Goal: Task Accomplishment & Management: Manage account settings

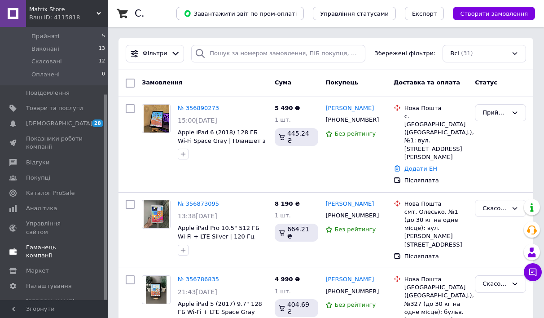
scroll to position [88, 0]
click at [36, 283] on span "Налаштування" at bounding box center [49, 287] width 46 height 8
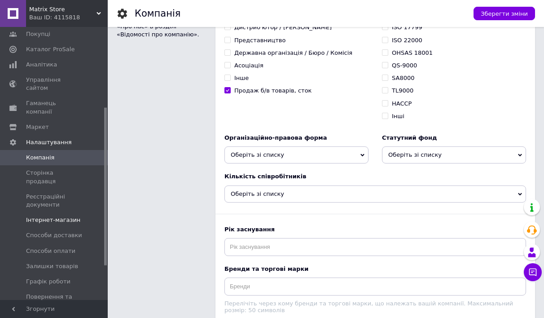
scroll to position [144, 0]
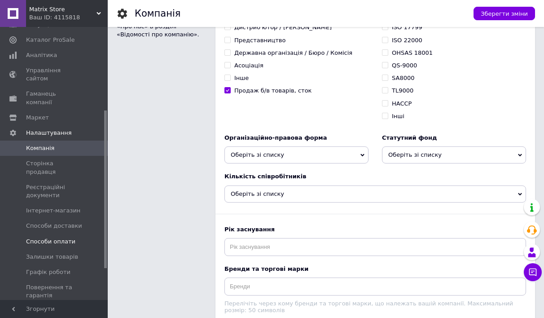
click at [71, 234] on link "Способи оплати" at bounding box center [55, 241] width 110 height 15
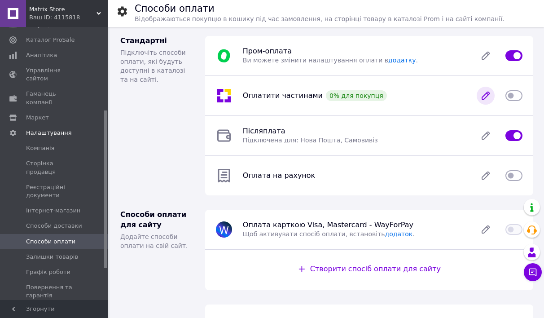
click at [487, 101] on icon at bounding box center [486, 96] width 18 height 18
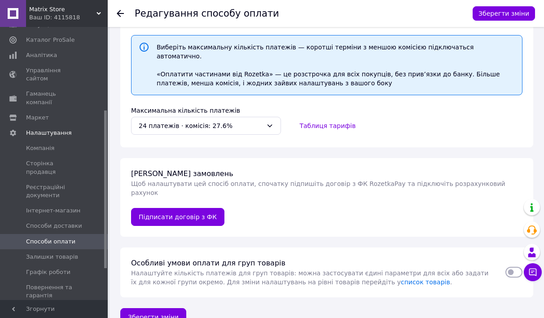
scroll to position [86, 0]
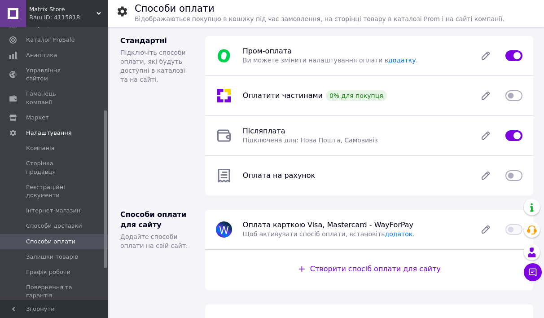
click at [510, 177] on input "checkbox" at bounding box center [513, 175] width 17 height 9
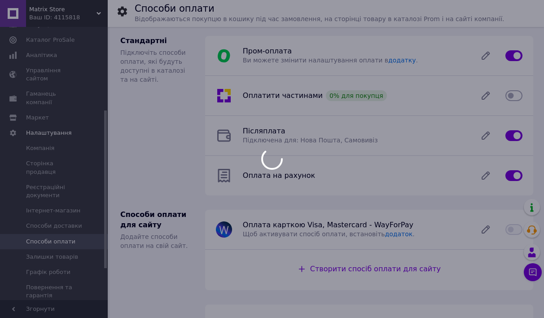
checkbox input "false"
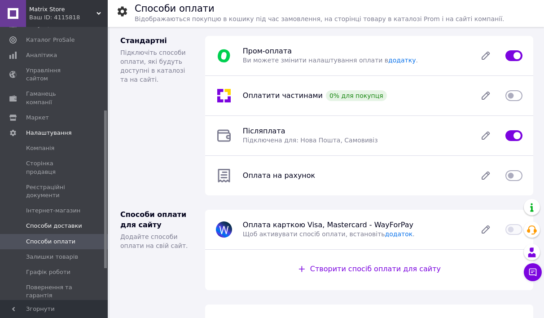
click at [64, 218] on link "Способи доставки" at bounding box center [55, 225] width 110 height 15
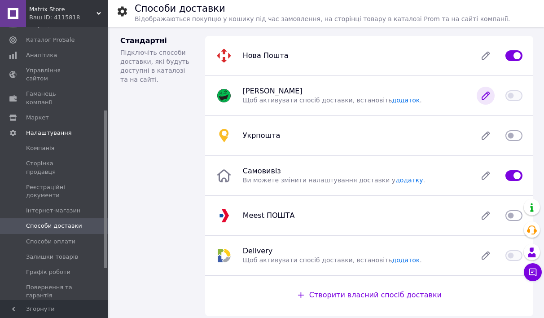
click at [486, 95] on icon at bounding box center [485, 95] width 7 height 7
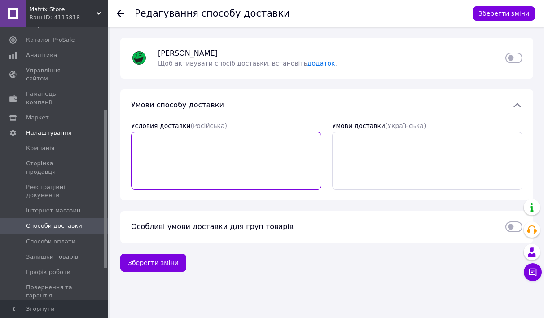
click at [250, 140] on textarea "Условия доставки  (Російська)" at bounding box center [226, 160] width 190 height 57
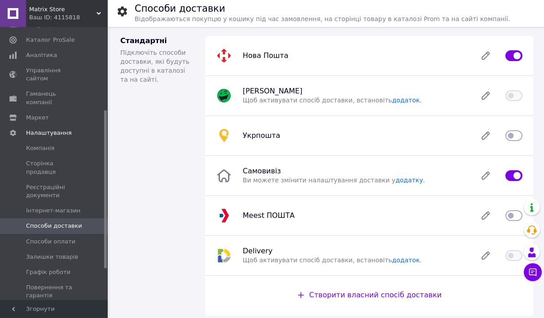
click at [516, 135] on input "checkbox" at bounding box center [513, 135] width 17 height 9
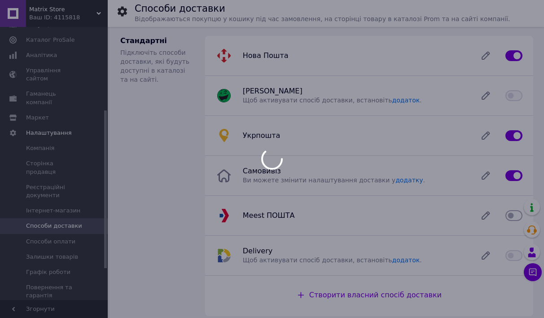
checkbox input "false"
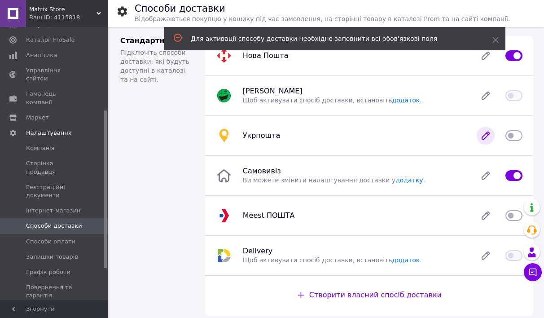
click at [492, 136] on icon at bounding box center [486, 136] width 18 height 18
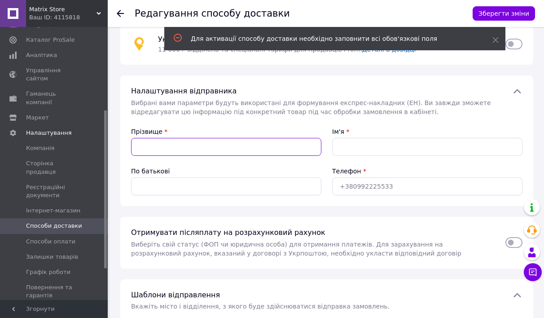
scroll to position [12, 0]
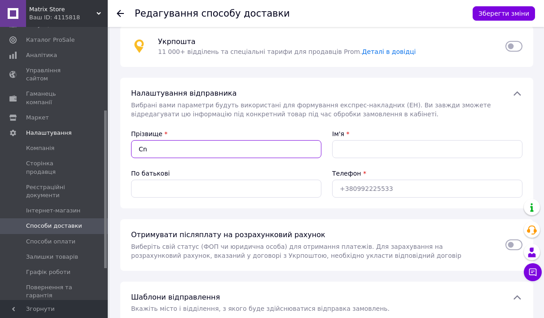
type input "C"
type input "[PERSON_NAME]"
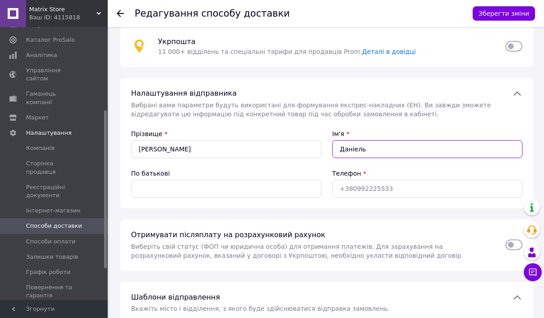
type input "Даніель"
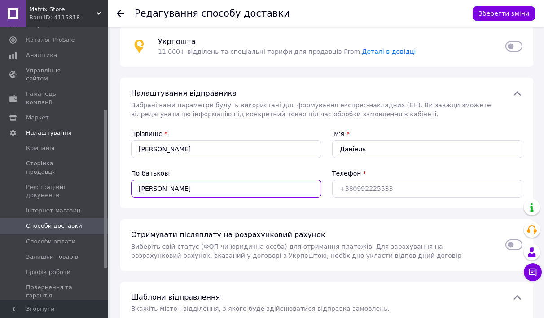
type input "[PERSON_NAME]"
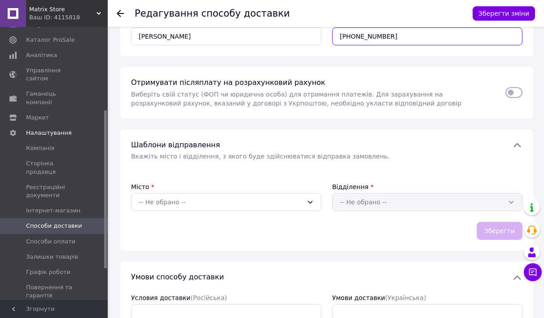
scroll to position [164, 0]
type input "[PHONE_NUMBER]"
click at [276, 201] on div "-- Не обрано --" at bounding box center [221, 202] width 164 height 10
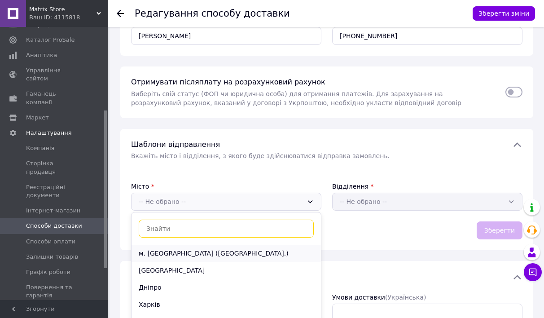
click at [236, 249] on div "м. [GEOGRAPHIC_DATA] ([GEOGRAPHIC_DATA].)" at bounding box center [225, 253] width 189 height 17
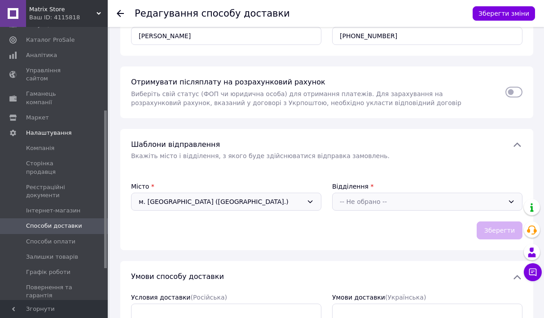
click at [368, 204] on div "-- Не обрано --" at bounding box center [422, 202] width 164 height 10
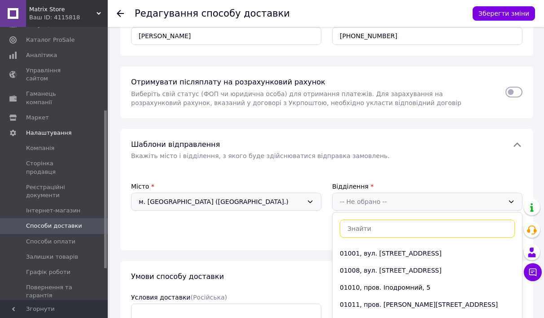
type input "f"
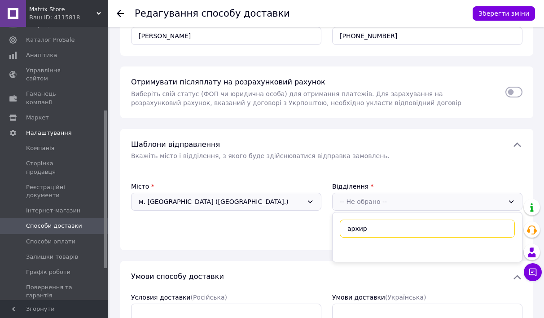
type input "архи"
click at [385, 250] on span "Архи" at bounding box center [385, 252] width 16 height 7
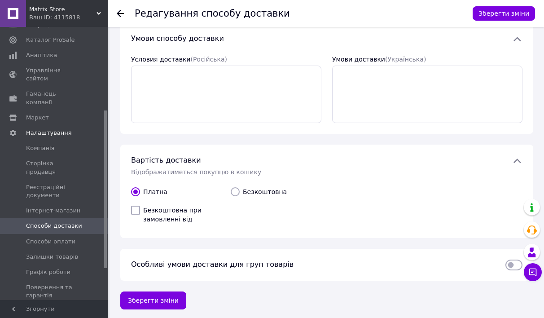
scroll to position [402, 0]
click at [180, 207] on span "Безкоштовна при замовленні від" at bounding box center [183, 215] width 80 height 18
click at [140, 207] on input "Безкоштовна при замовленні від" at bounding box center [135, 210] width 9 height 9
checkbox input "true"
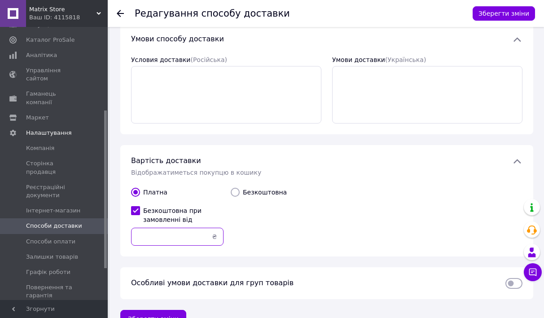
click at [188, 234] on input "text" at bounding box center [177, 237] width 92 height 18
type input "15000"
click at [289, 227] on div "Безкоштовна" at bounding box center [277, 216] width 100 height 65
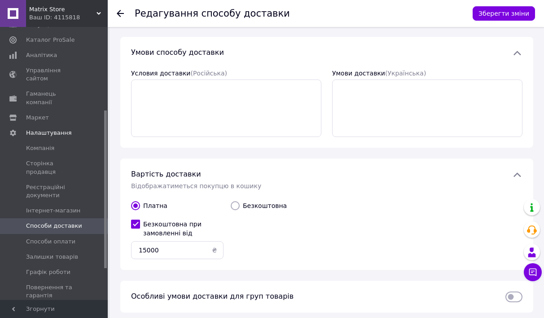
scroll to position [377, 0]
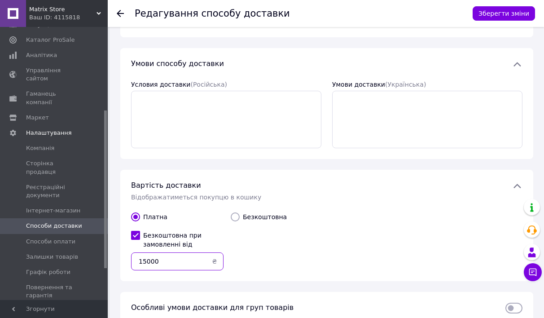
click at [171, 258] on input "15000" at bounding box center [177, 261] width 92 height 18
type input "12000"
click at [339, 249] on div "Платна   Безкоштовна при замовленні від 12000 ₴   Безкоштовна" at bounding box center [326, 241] width 398 height 65
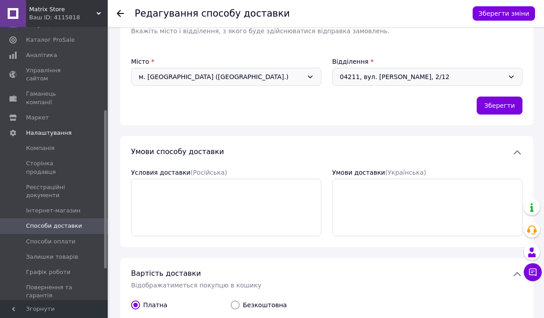
scroll to position [289, 0]
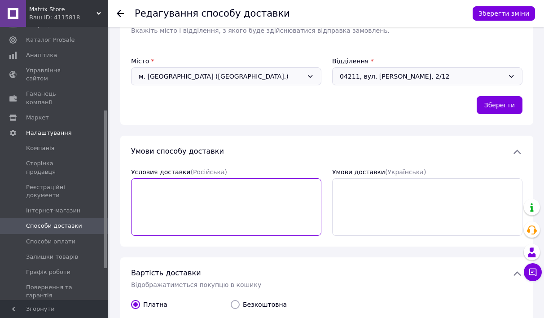
click at [277, 202] on textarea "Условия доставки  (Російська)" at bounding box center [226, 206] width 190 height 57
type textarea "Відправки накладеним платежем по предоплаті 200 грн"
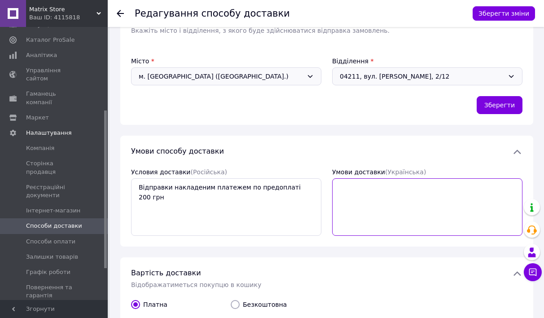
click at [372, 196] on textarea "Умови доставки  (Українська)" at bounding box center [427, 206] width 190 height 57
type textarea "в"
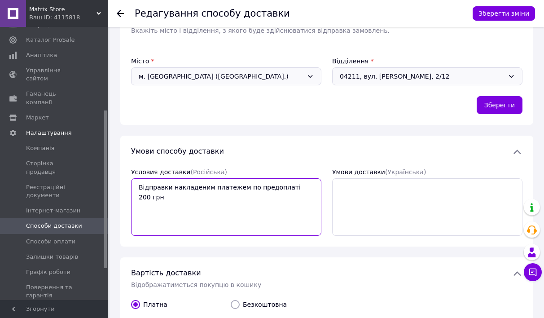
drag, startPoint x: 139, startPoint y: 185, endPoint x: 337, endPoint y: 222, distance: 201.7
click at [337, 222] on div "Условия доставки  (Російська) Відправки накладеним платежем по предоплаті 200 г…" at bounding box center [327, 201] width 402 height 79
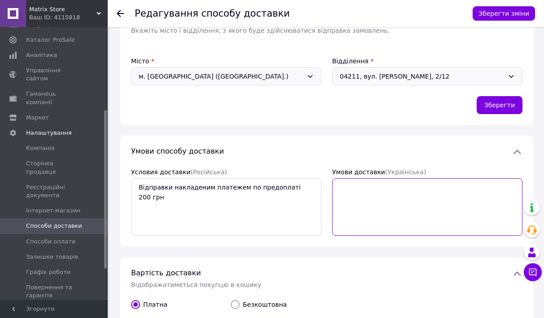
click at [373, 210] on textarea "Умови доставки  (Українська)" at bounding box center [427, 206] width 190 height 57
paste textarea "Відправки накладеним платежем по предоплаті 200 грн"
type textarea "Відправки накладеним платежем по предоплаті 200 грн"
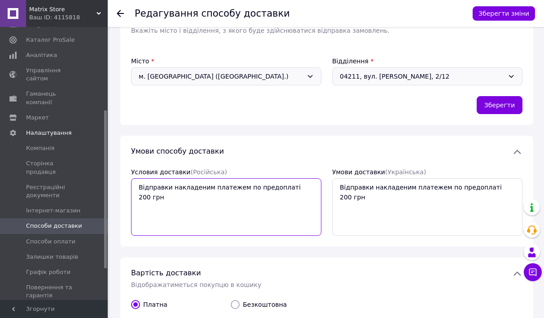
drag, startPoint x: 311, startPoint y: 187, endPoint x: 235, endPoint y: 187, distance: 75.8
click at [235, 187] on textarea "Відправки накладеним платежем по предоплаті 200 грн" at bounding box center [226, 206] width 190 height 57
type textarea "В"
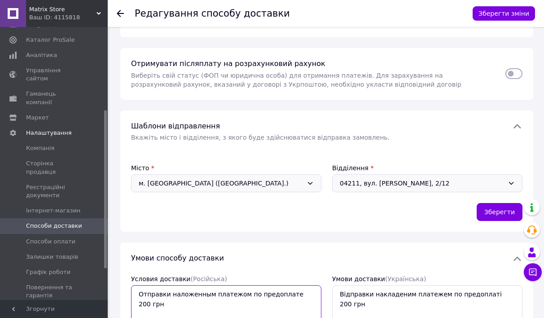
scroll to position [204, 0]
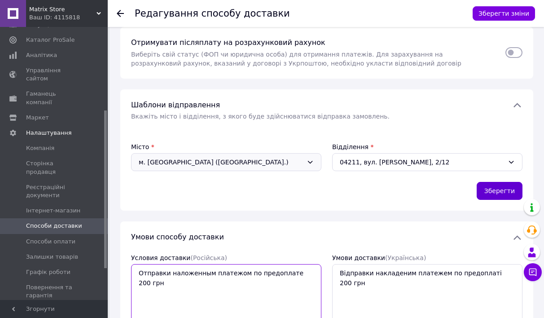
type textarea "Отправки наложенным платежом по предоплате 200 грн"
click at [491, 187] on button "Зберегти" at bounding box center [500, 191] width 46 height 18
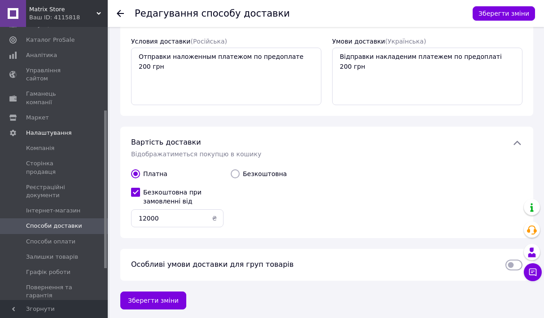
scroll to position [389, 0]
click at [146, 293] on button "Зберегти зміни" at bounding box center [153, 301] width 66 height 18
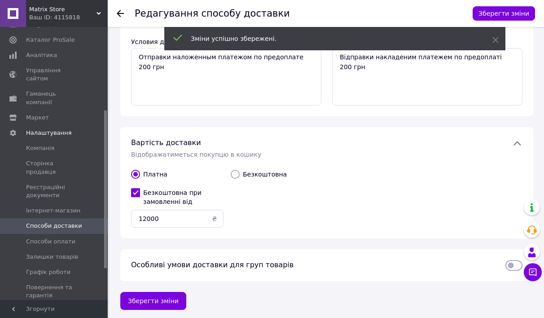
click at [66, 222] on span "Способи доставки" at bounding box center [54, 226] width 56 height 8
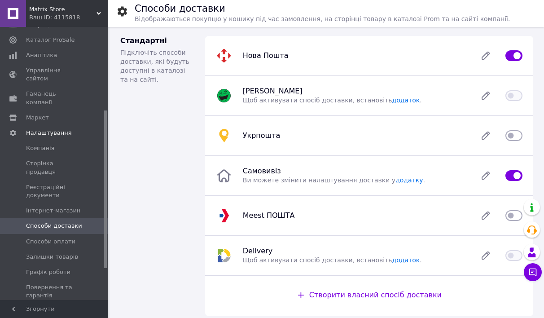
click at [512, 134] on input "checkbox" at bounding box center [513, 135] width 17 height 9
checkbox input "true"
click at [513, 211] on input "checkbox" at bounding box center [513, 215] width 17 height 9
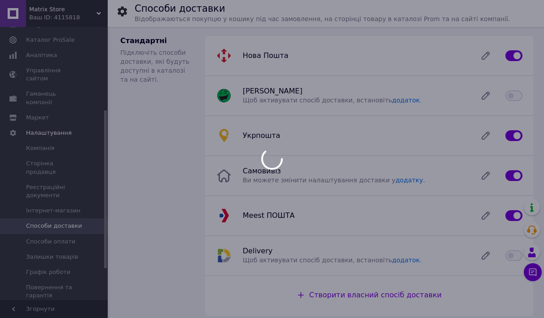
checkbox input "false"
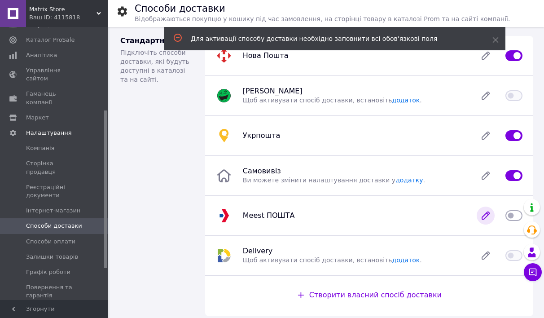
click at [487, 220] on icon at bounding box center [486, 215] width 18 height 18
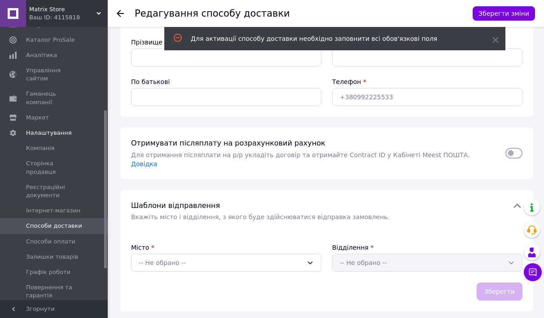
scroll to position [114, 0]
